Goal: Check status: Verify the current state of an ongoing process or item

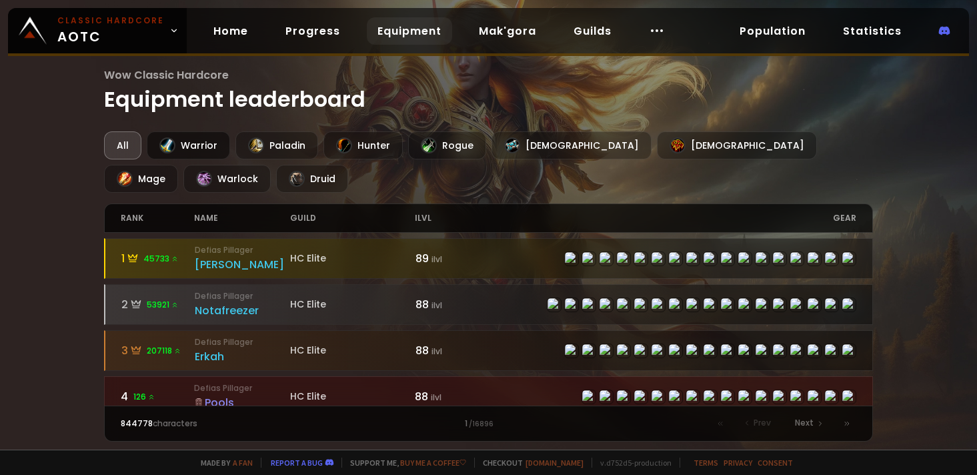
click at [210, 141] on div "Warrior" at bounding box center [188, 145] width 83 height 28
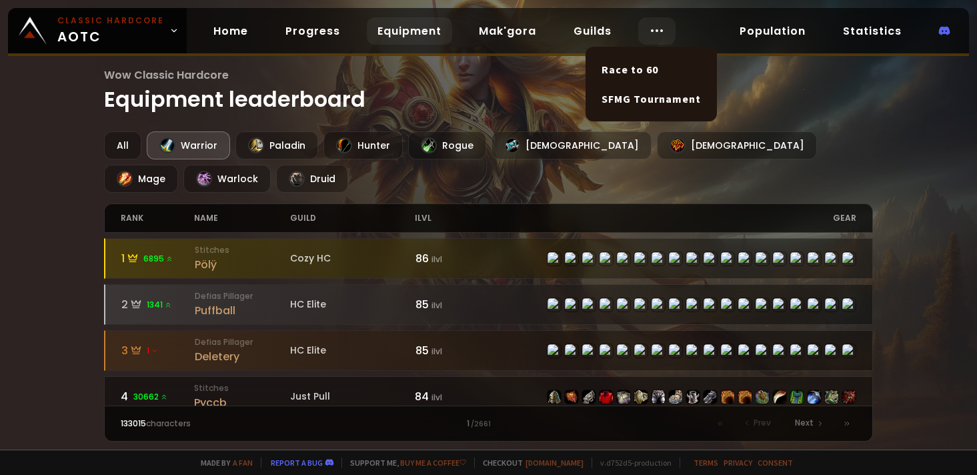
click at [651, 31] on icon at bounding box center [657, 31] width 16 height 16
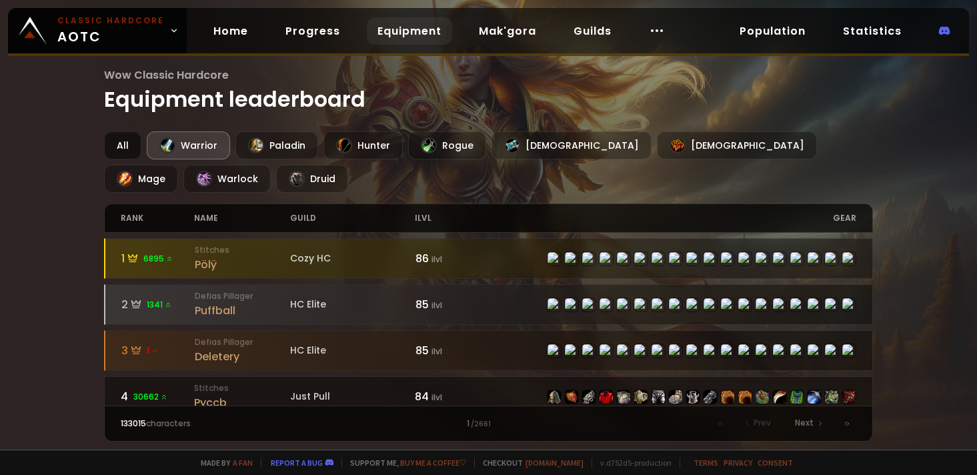
click at [118, 139] on div "All" at bounding box center [122, 145] width 37 height 28
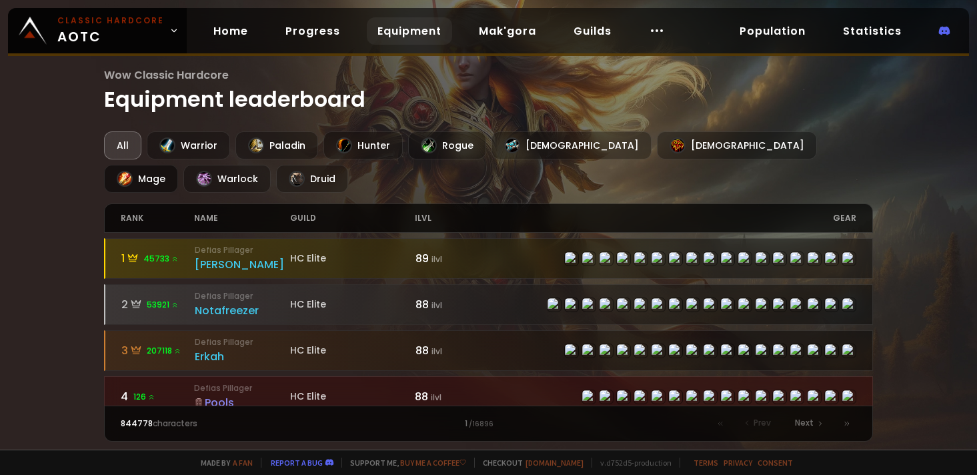
click at [178, 165] on div "Mage" at bounding box center [141, 179] width 74 height 28
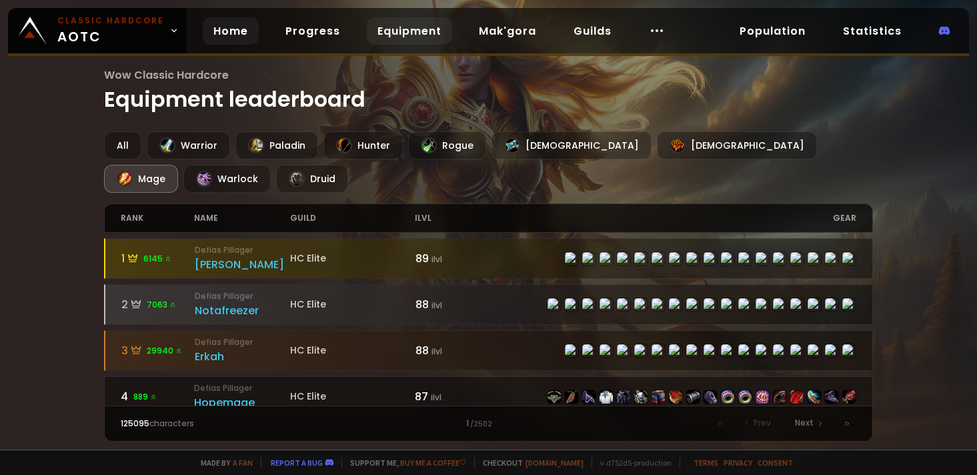
click at [230, 18] on link "Home" at bounding box center [231, 30] width 56 height 27
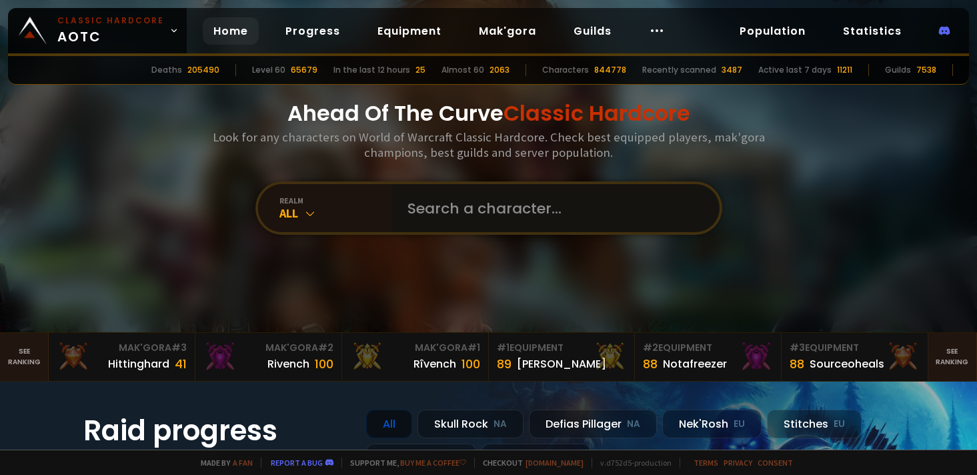
click at [403, 205] on input "text" at bounding box center [551, 208] width 304 height 48
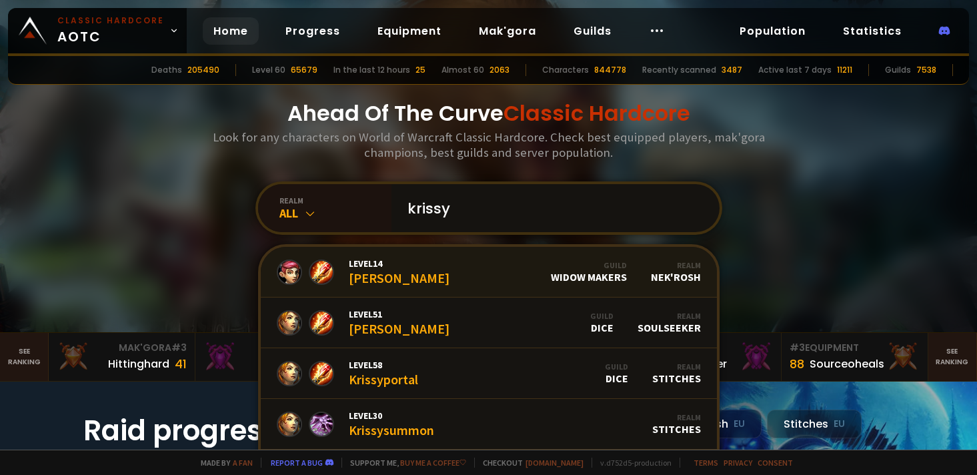
scroll to position [4, 0]
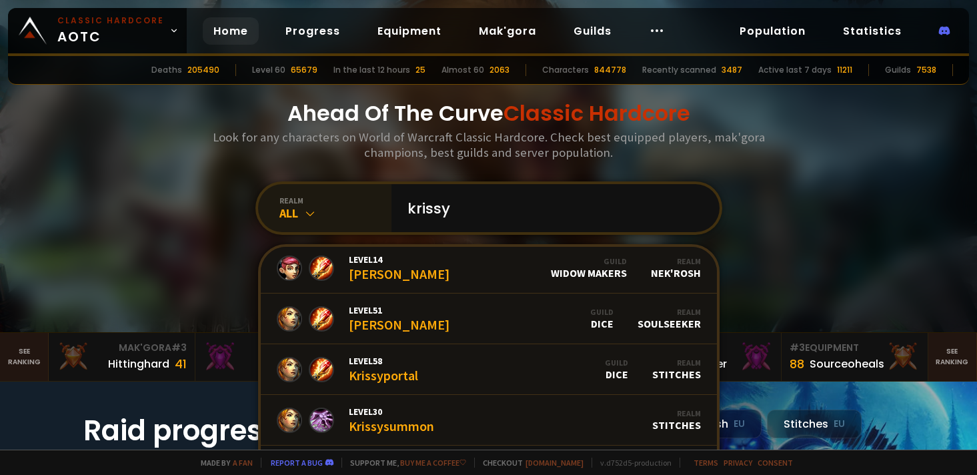
click at [304, 199] on div "realm" at bounding box center [335, 200] width 112 height 10
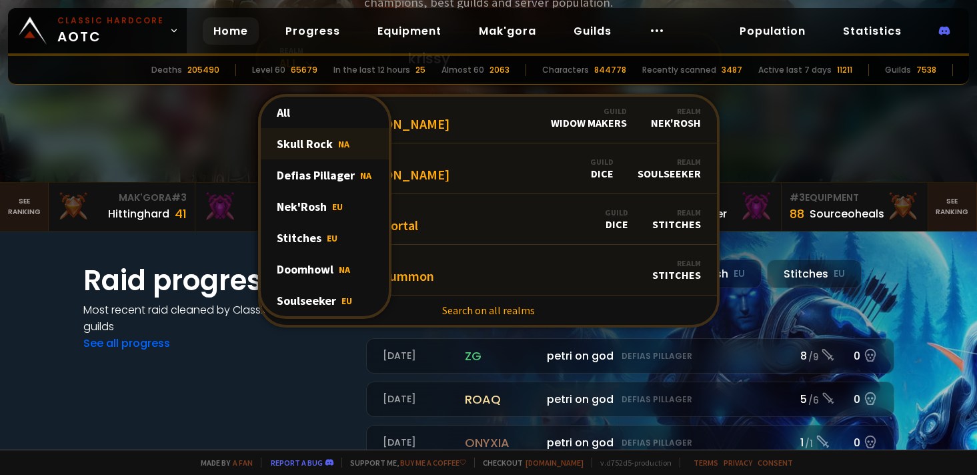
scroll to position [113, 0]
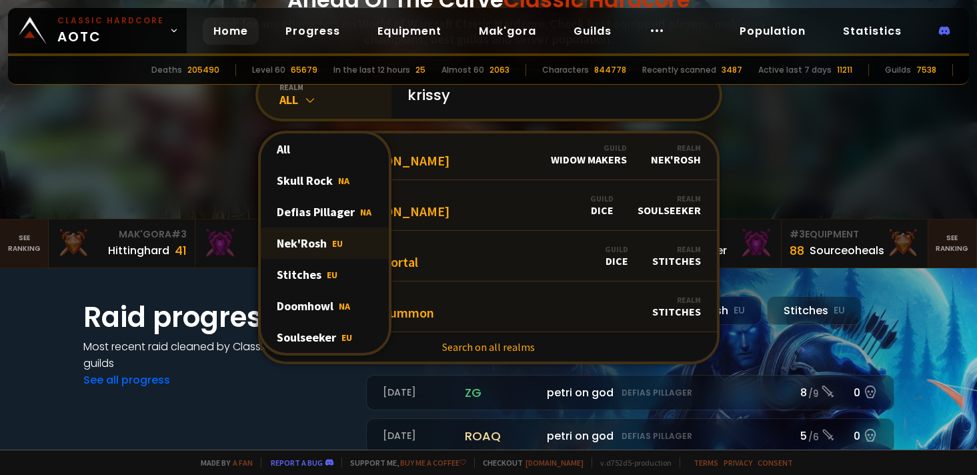
click at [323, 233] on div "Nek'Rosh EU" at bounding box center [325, 242] width 128 height 31
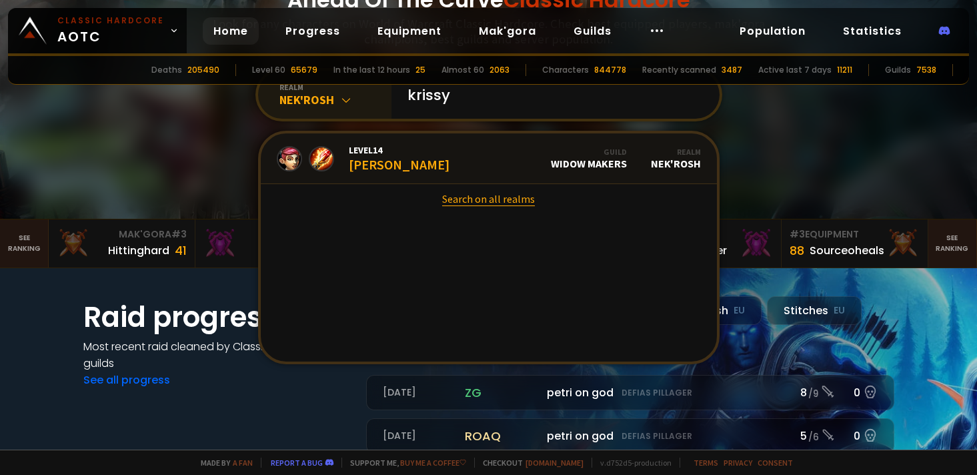
scroll to position [79, 0]
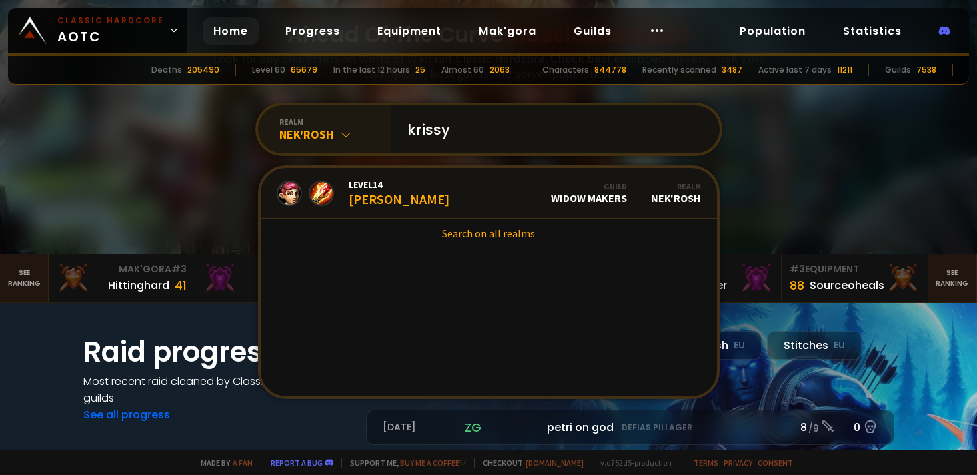
click at [485, 125] on input "krissy" at bounding box center [551, 129] width 304 height 48
type input "[PERSON_NAME]"
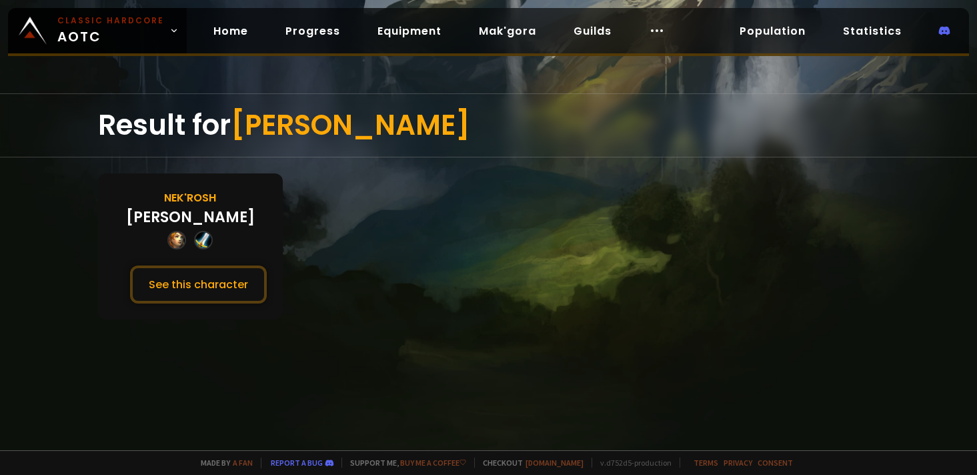
click at [208, 207] on div "[PERSON_NAME]" at bounding box center [190, 217] width 129 height 22
click at [227, 273] on button "See this character" at bounding box center [198, 284] width 137 height 38
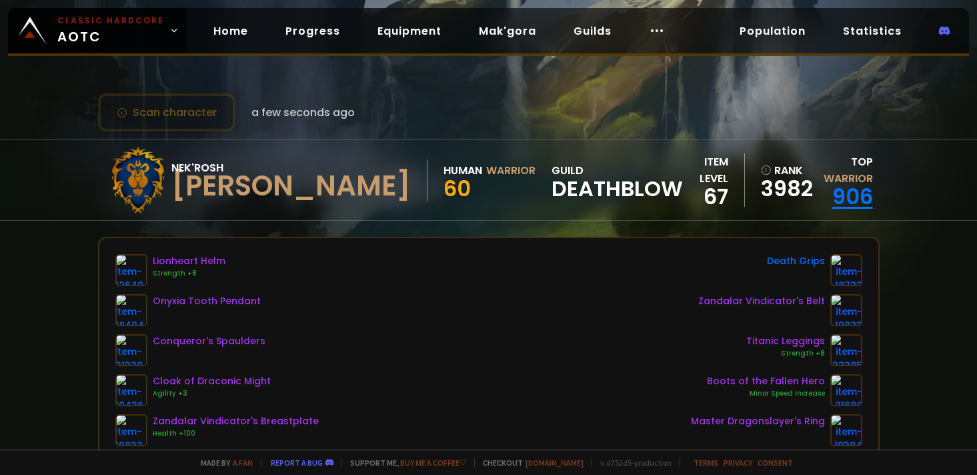
click at [840, 183] on link "906" at bounding box center [852, 196] width 41 height 30
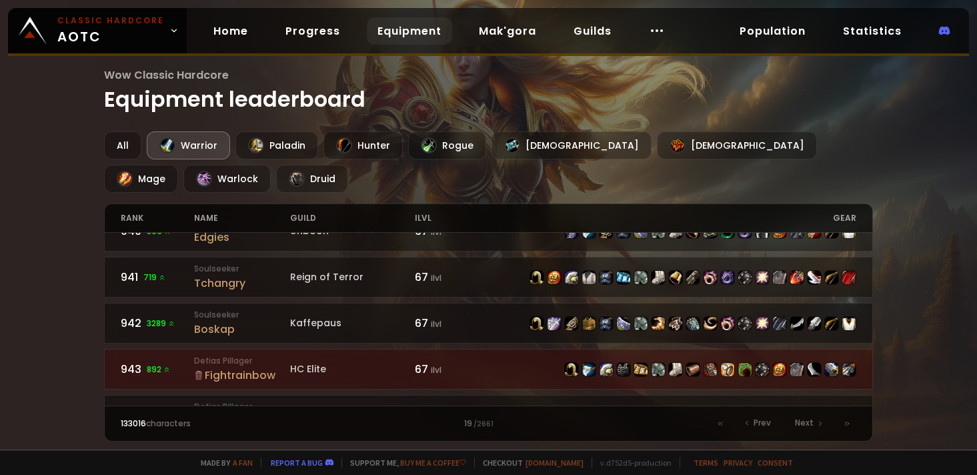
scroll to position [2080, 0]
